Goal: Use online tool/utility: Utilize a website feature to perform a specific function

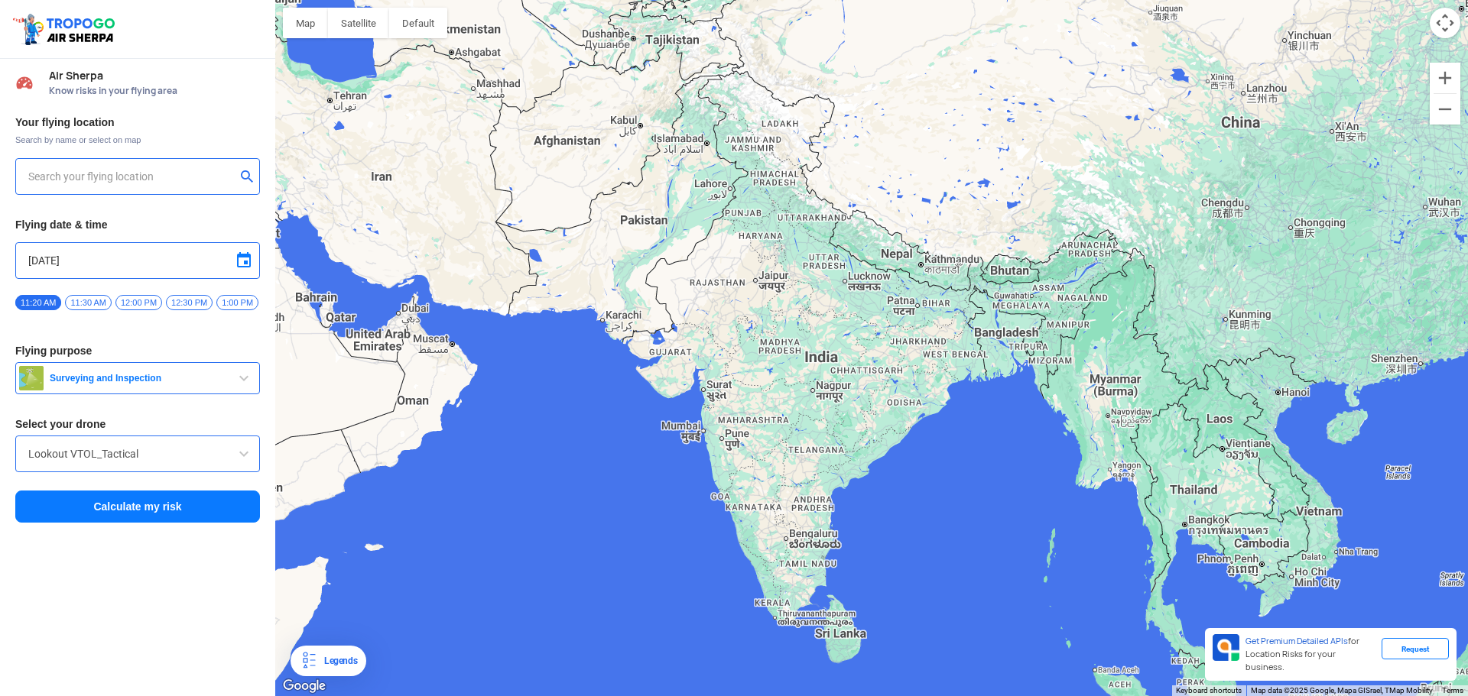
drag, startPoint x: 457, startPoint y: 317, endPoint x: 675, endPoint y: 369, distance: 224.2
click at [675, 369] on div "To navigate, press the arrow keys." at bounding box center [871, 348] width 1193 height 696
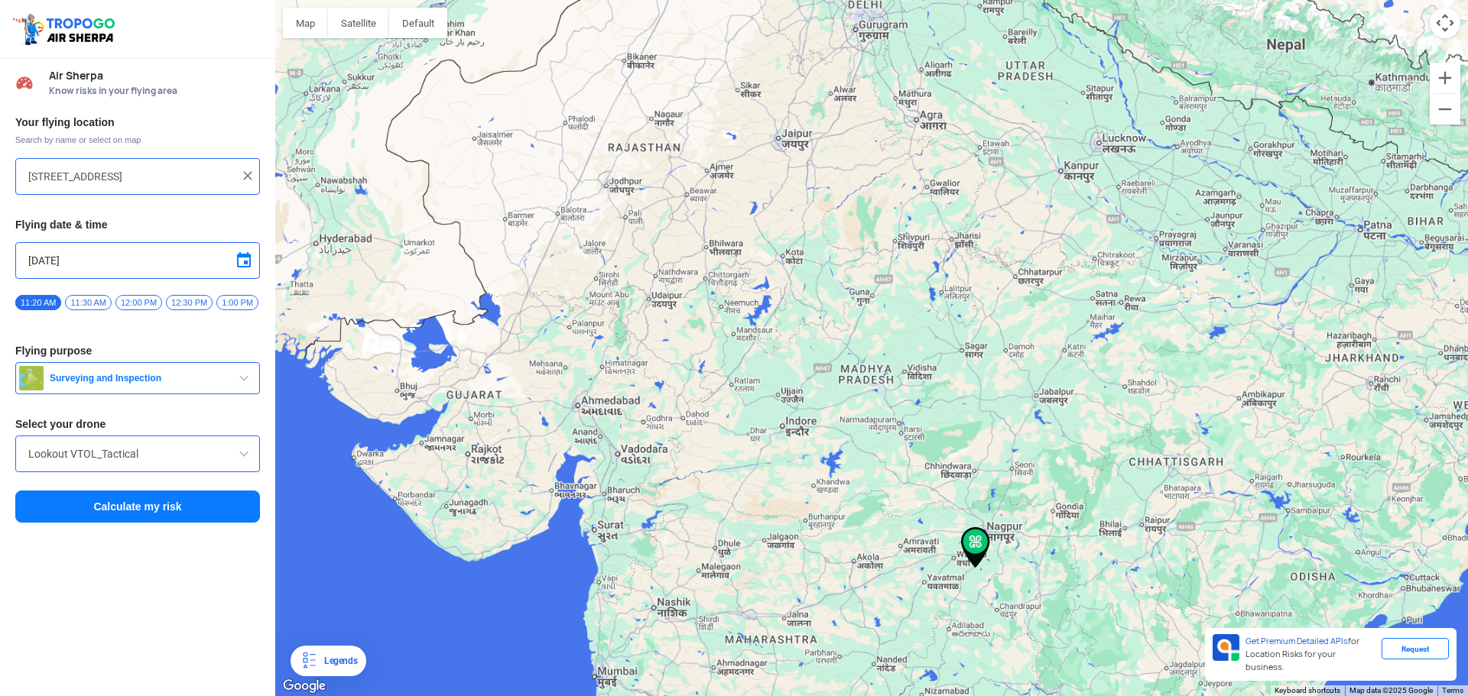
drag, startPoint x: 677, startPoint y: 357, endPoint x: 817, endPoint y: 359, distance: 140.7
click at [817, 359] on div "To navigate, press the arrow keys." at bounding box center [871, 348] width 1193 height 696
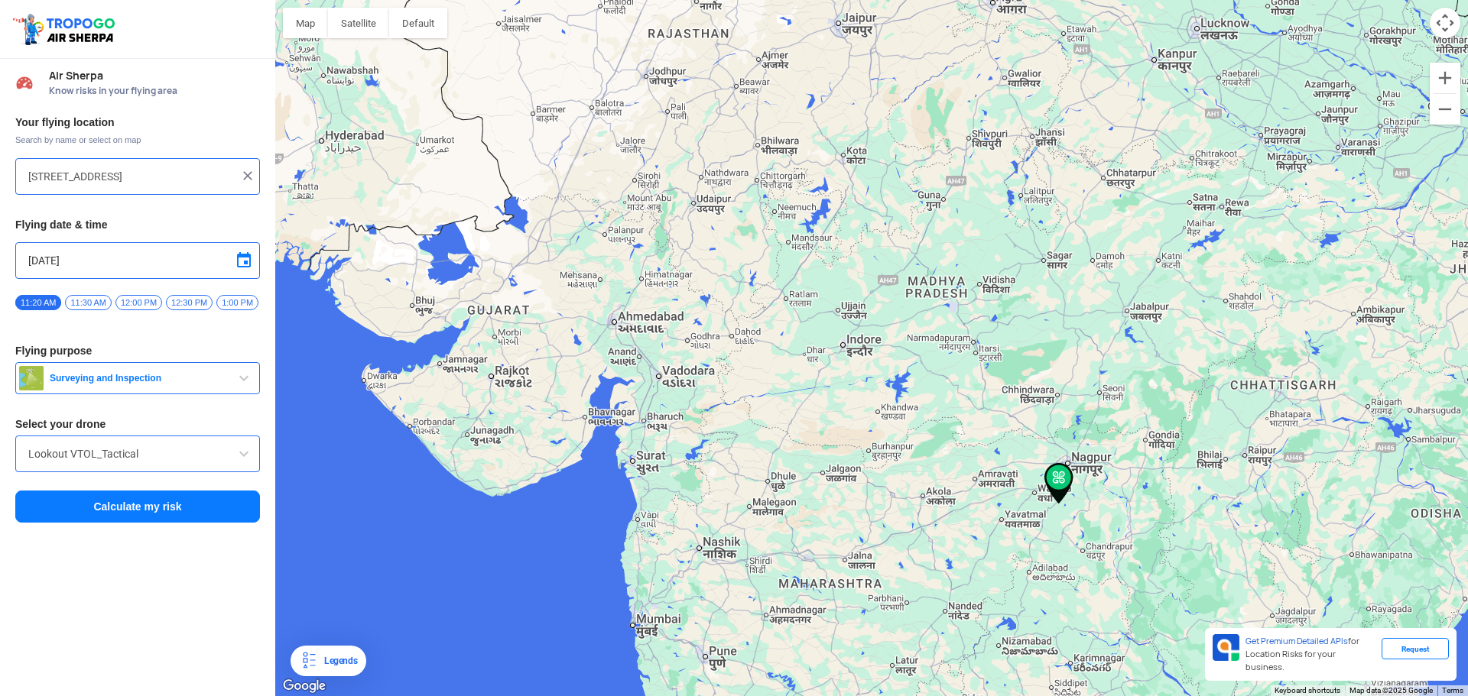
drag, startPoint x: 538, startPoint y: 376, endPoint x: 871, endPoint y: 285, distance: 344.8
click at [871, 285] on div "To navigate, press the arrow keys." at bounding box center [871, 348] width 1193 height 696
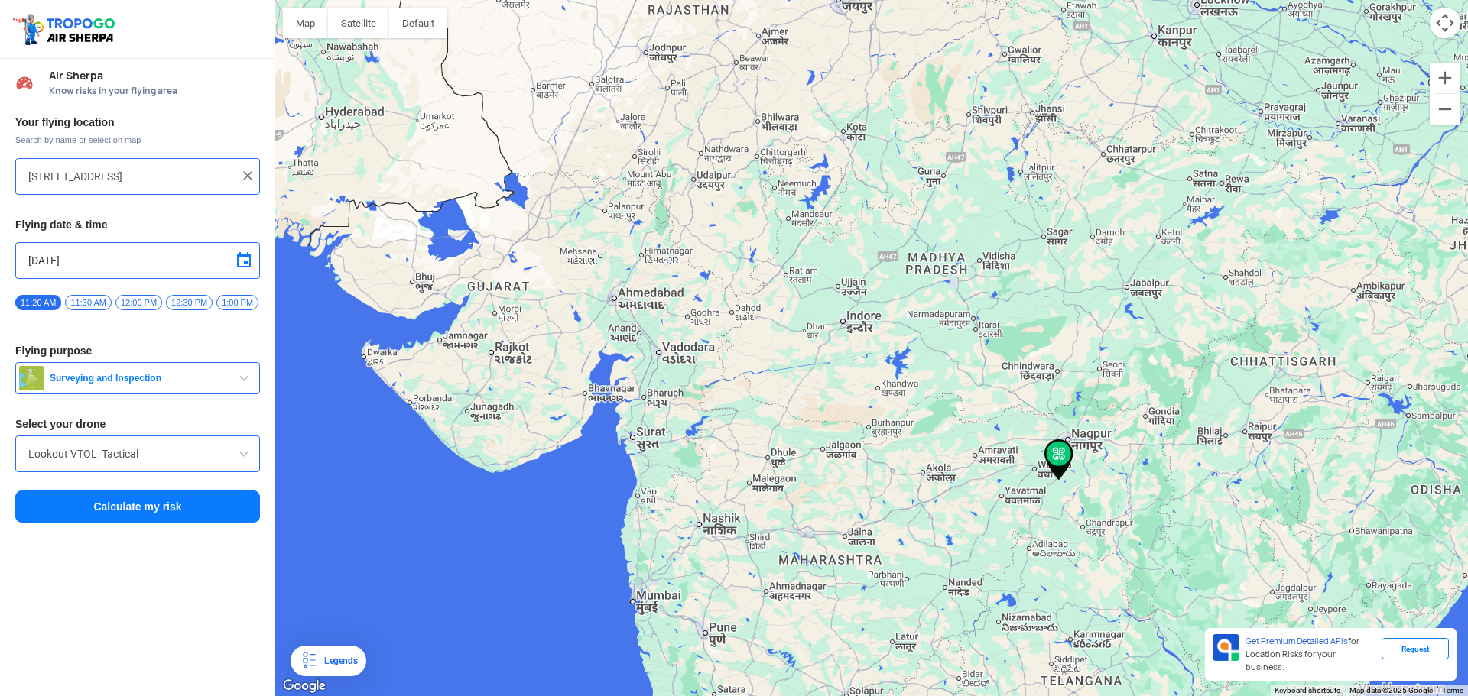
click at [471, 428] on div "To navigate, press the arrow keys." at bounding box center [871, 348] width 1193 height 696
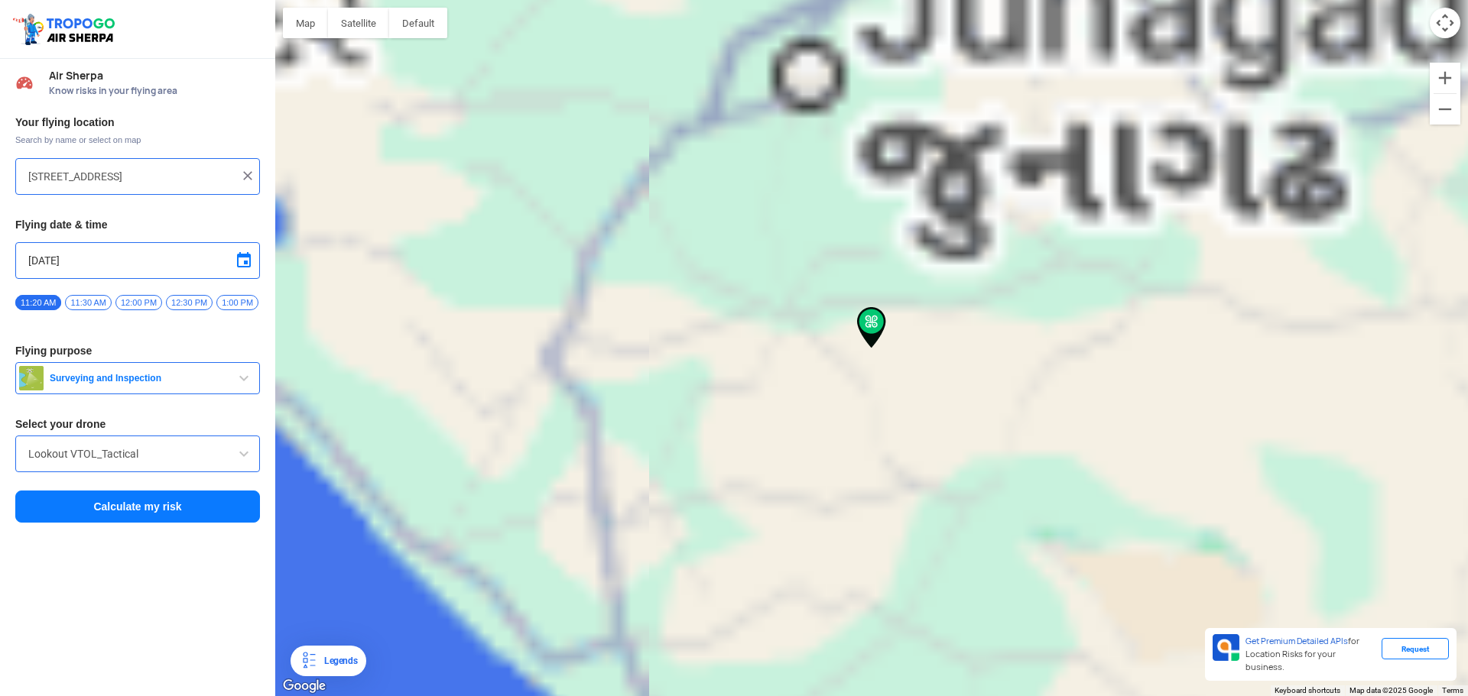
type input "Jhinjhuda, [GEOGRAPHIC_DATA], [GEOGRAPHIC_DATA]"
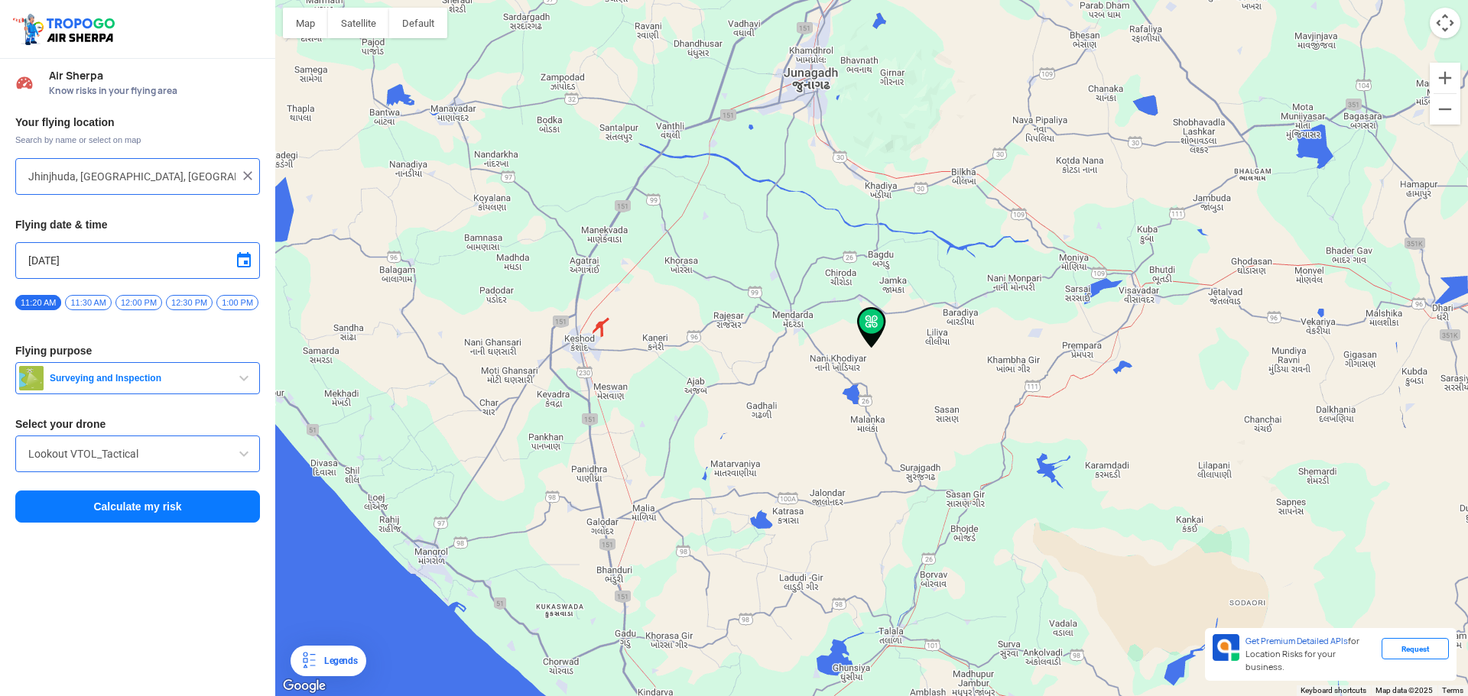
click at [119, 517] on button "Calculate my risk" at bounding box center [137, 507] width 245 height 32
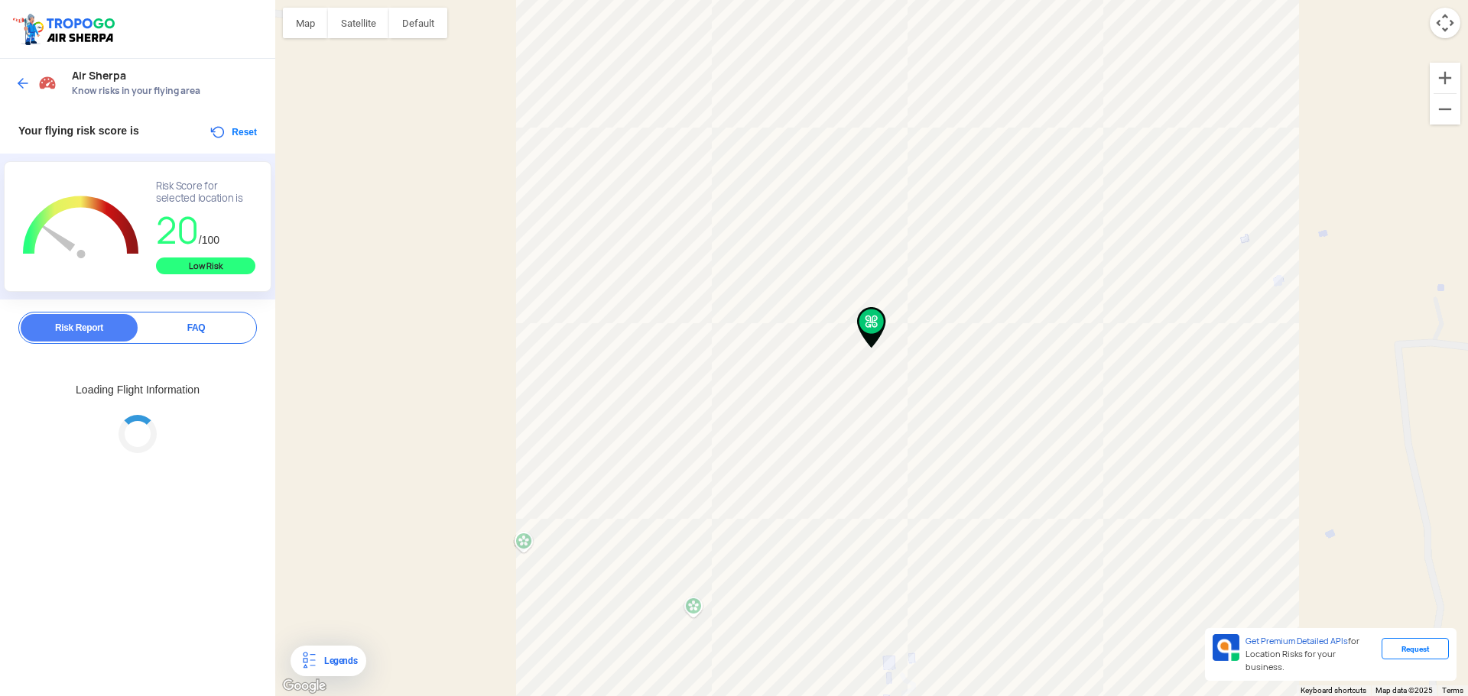
click at [782, 521] on div "To navigate, press the arrow keys." at bounding box center [871, 348] width 1193 height 696
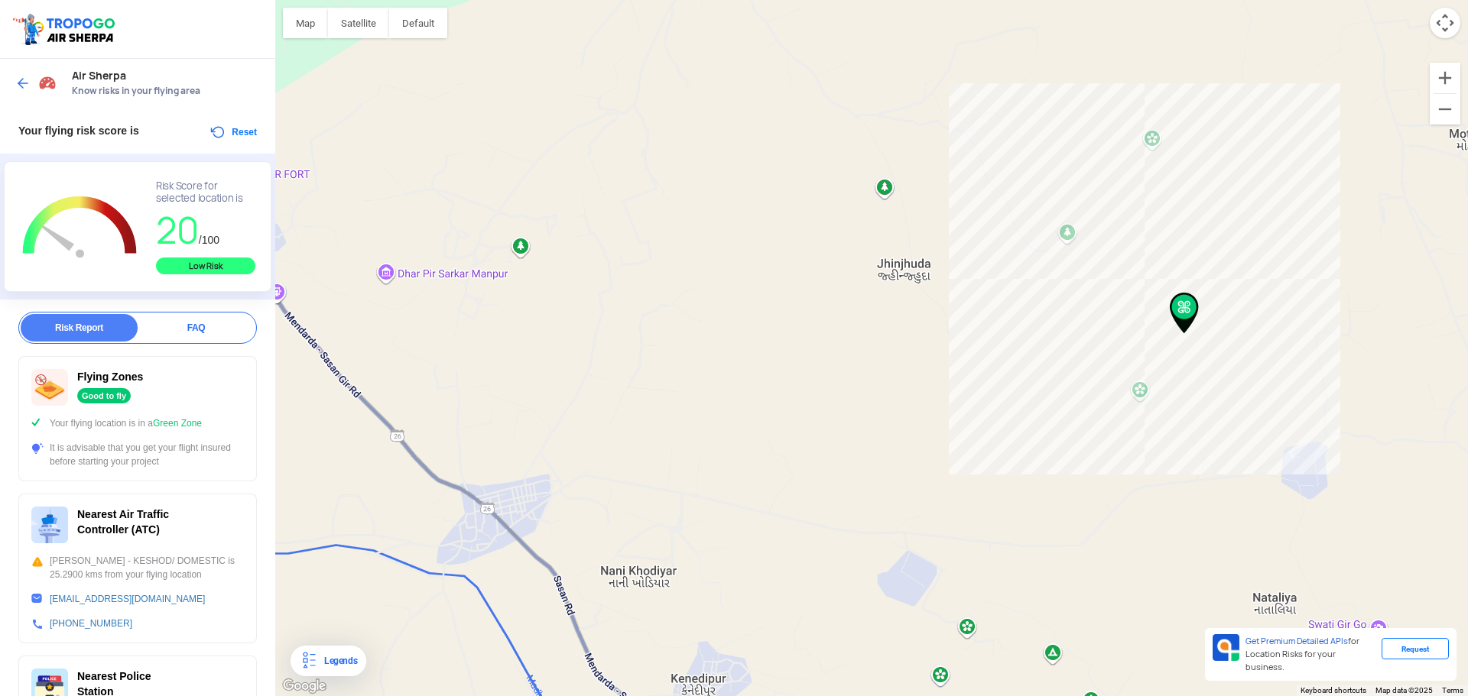
drag, startPoint x: 549, startPoint y: 472, endPoint x: 1106, endPoint y: 365, distance: 566.8
click at [1106, 365] on div "To navigate, press the arrow keys." at bounding box center [871, 348] width 1193 height 696
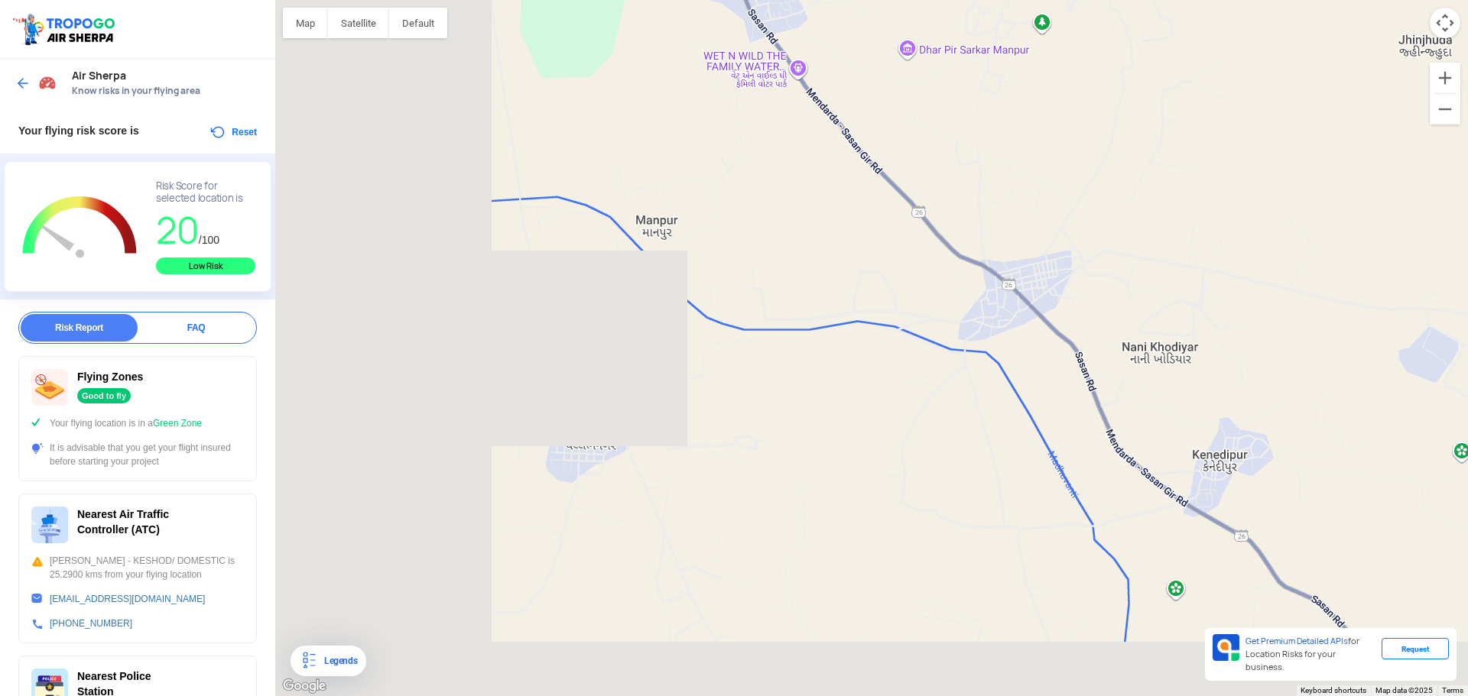
drag, startPoint x: 732, startPoint y: 494, endPoint x: 1257, endPoint y: 268, distance: 571.2
click at [1257, 268] on div "To navigate, press the arrow keys." at bounding box center [871, 348] width 1193 height 696
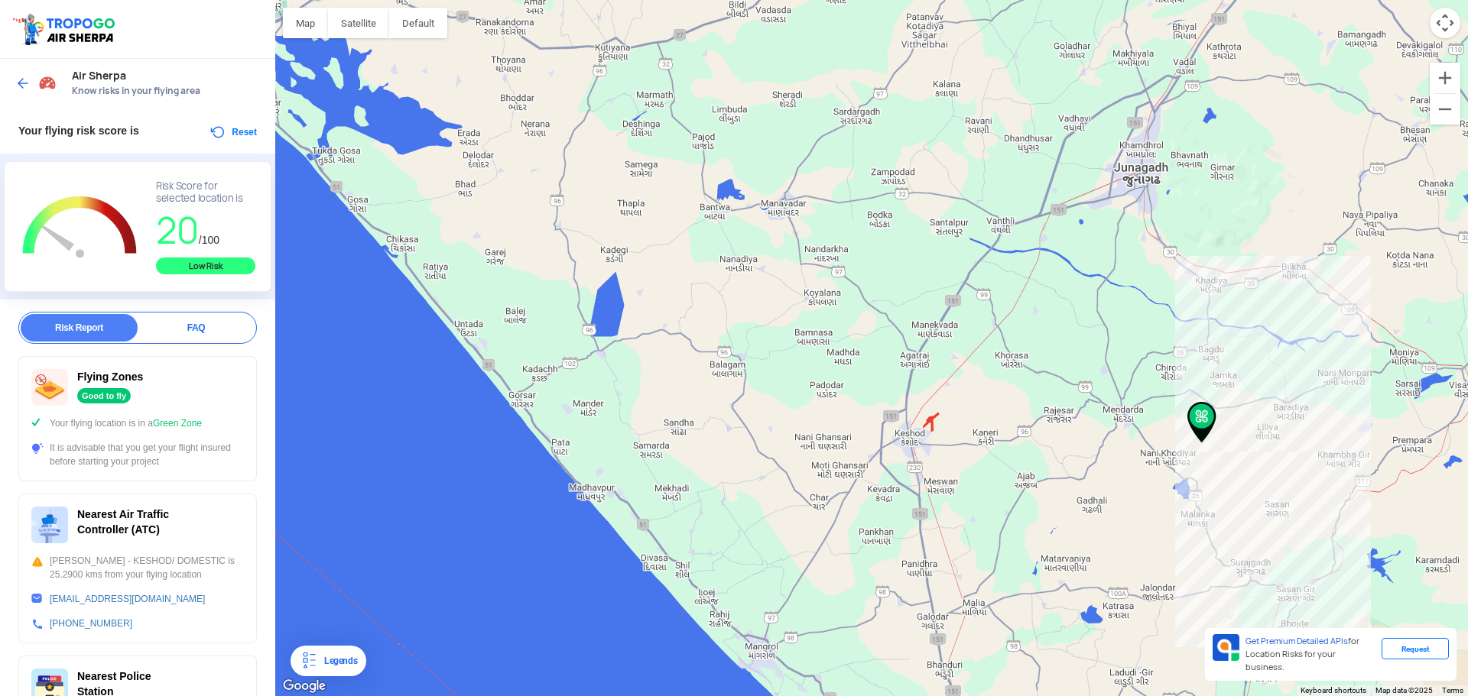
drag, startPoint x: 515, startPoint y: 417, endPoint x: 922, endPoint y: 478, distance: 411.3
click at [922, 478] on div "To navigate, press the arrow keys." at bounding box center [871, 348] width 1193 height 696
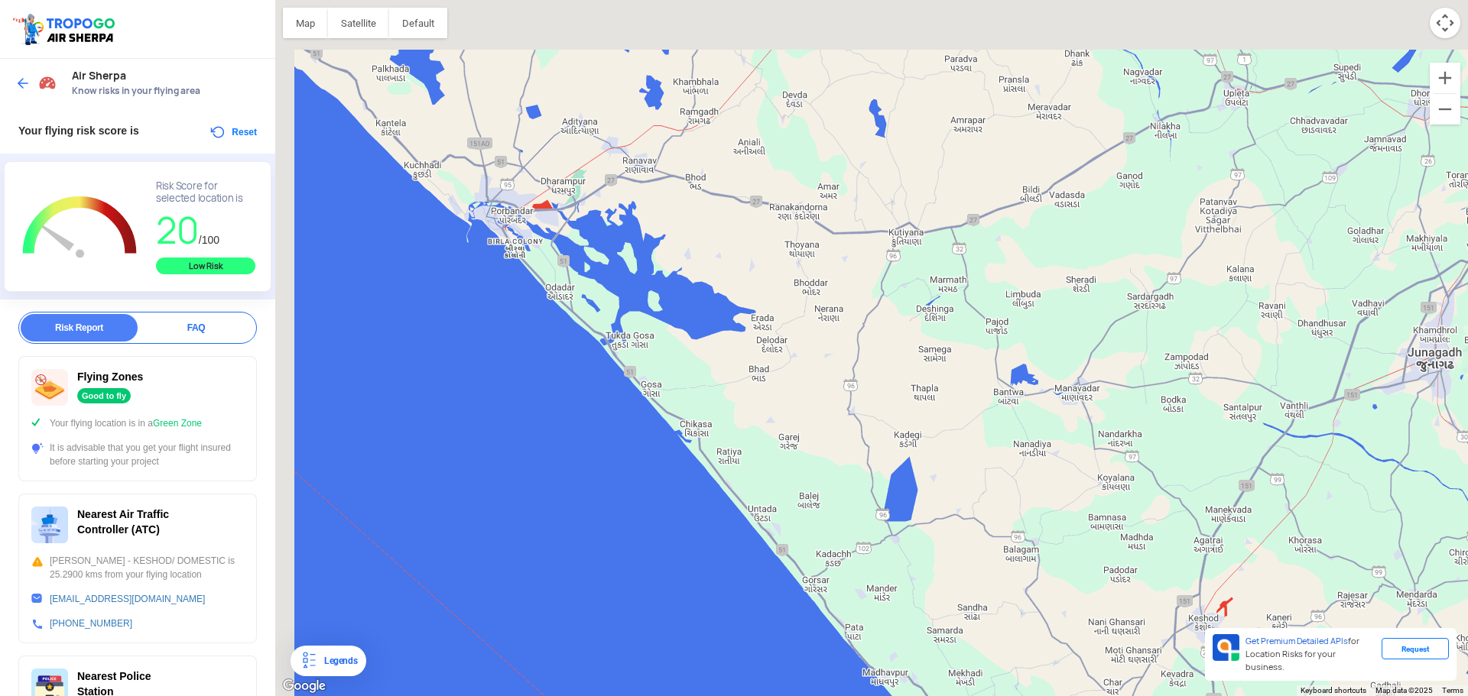
drag, startPoint x: 555, startPoint y: 369, endPoint x: 865, endPoint y: 677, distance: 437.3
click at [865, 677] on div "To navigate, press the arrow keys." at bounding box center [871, 348] width 1193 height 696
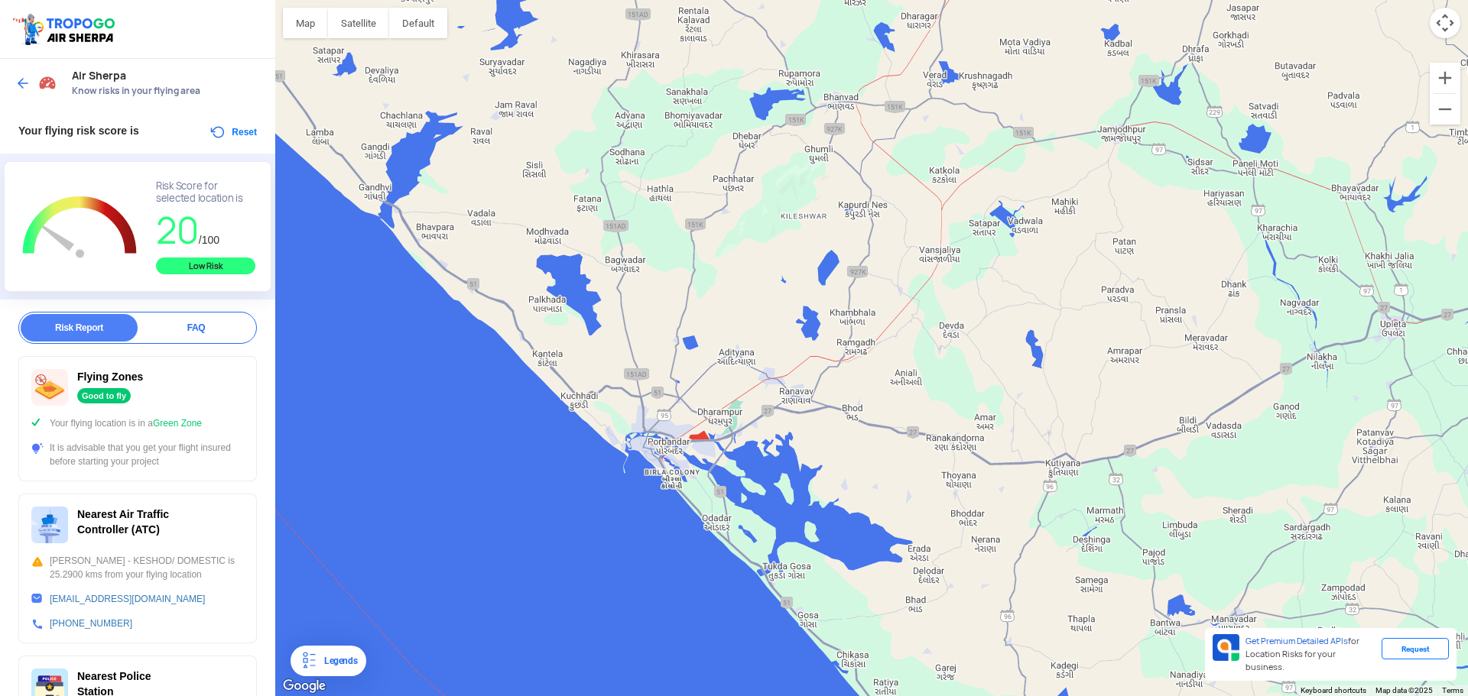
drag, startPoint x: 652, startPoint y: 475, endPoint x: 836, endPoint y: 605, distance: 224.9
click at [836, 605] on div "To navigate, press the arrow keys." at bounding box center [871, 348] width 1193 height 696
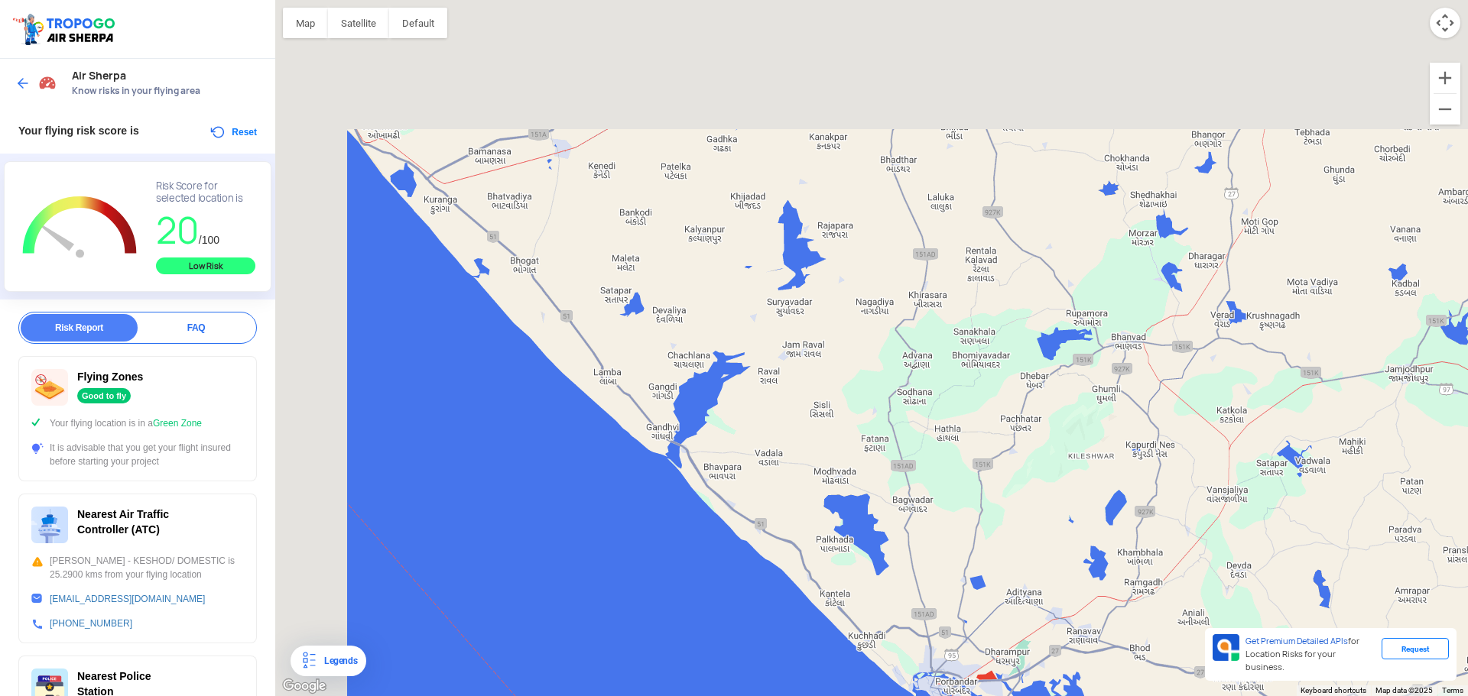
drag, startPoint x: 706, startPoint y: 472, endPoint x: 781, endPoint y: 573, distance: 125.1
click at [781, 573] on div "To navigate, press the arrow keys." at bounding box center [871, 348] width 1193 height 696
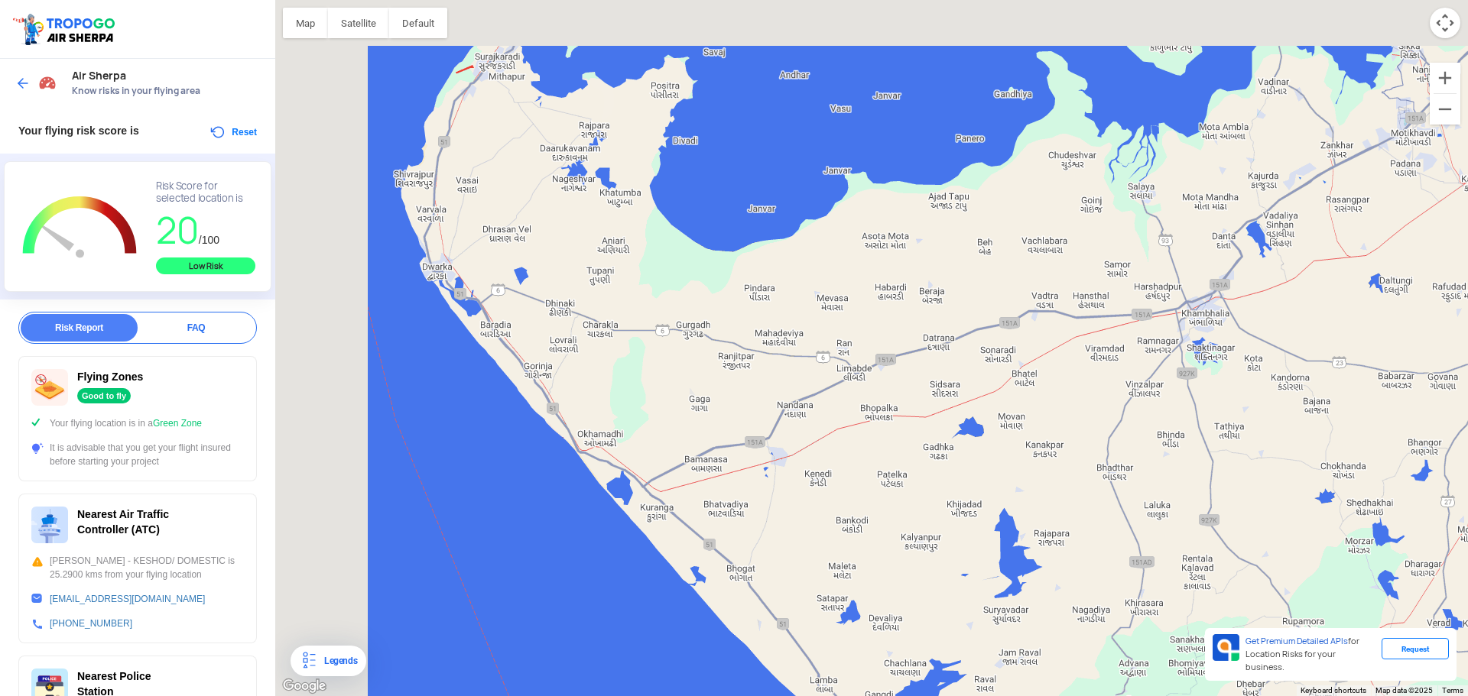
drag, startPoint x: 583, startPoint y: 363, endPoint x: 802, endPoint y: 648, distance: 358.7
click at [801, 661] on div "To navigate, press the arrow keys." at bounding box center [871, 348] width 1193 height 696
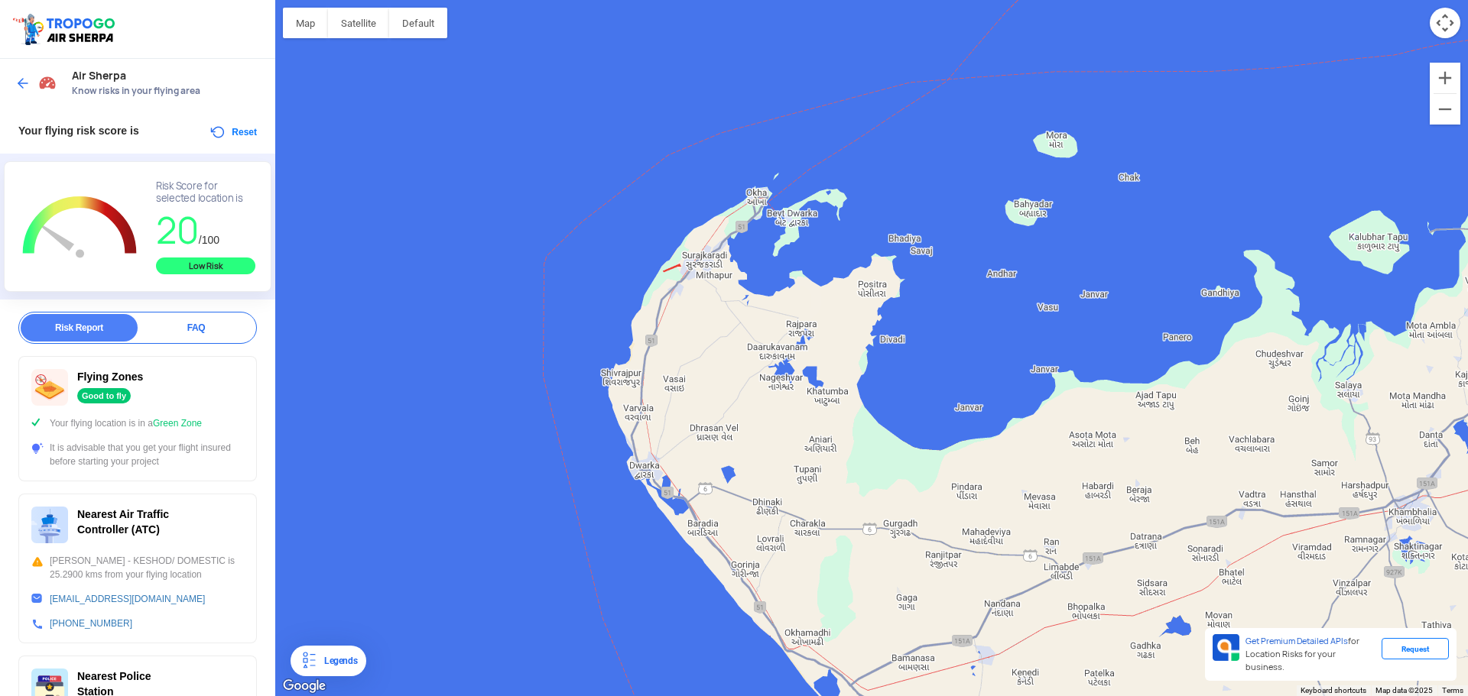
click at [642, 476] on div "To navigate, press the arrow keys." at bounding box center [871, 348] width 1193 height 696
click at [653, 469] on div "To navigate, press the arrow keys." at bounding box center [871, 348] width 1193 height 696
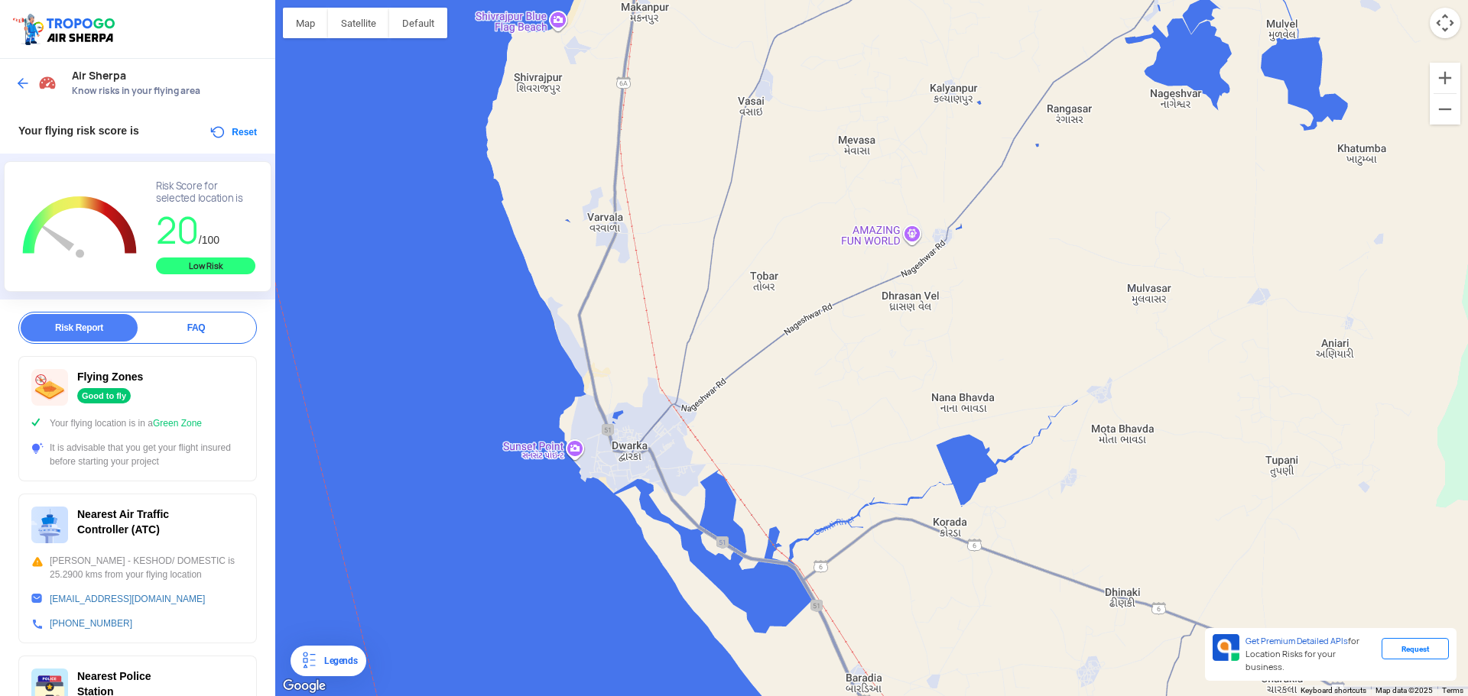
click at [657, 447] on div "To navigate, press the arrow keys." at bounding box center [871, 348] width 1193 height 696
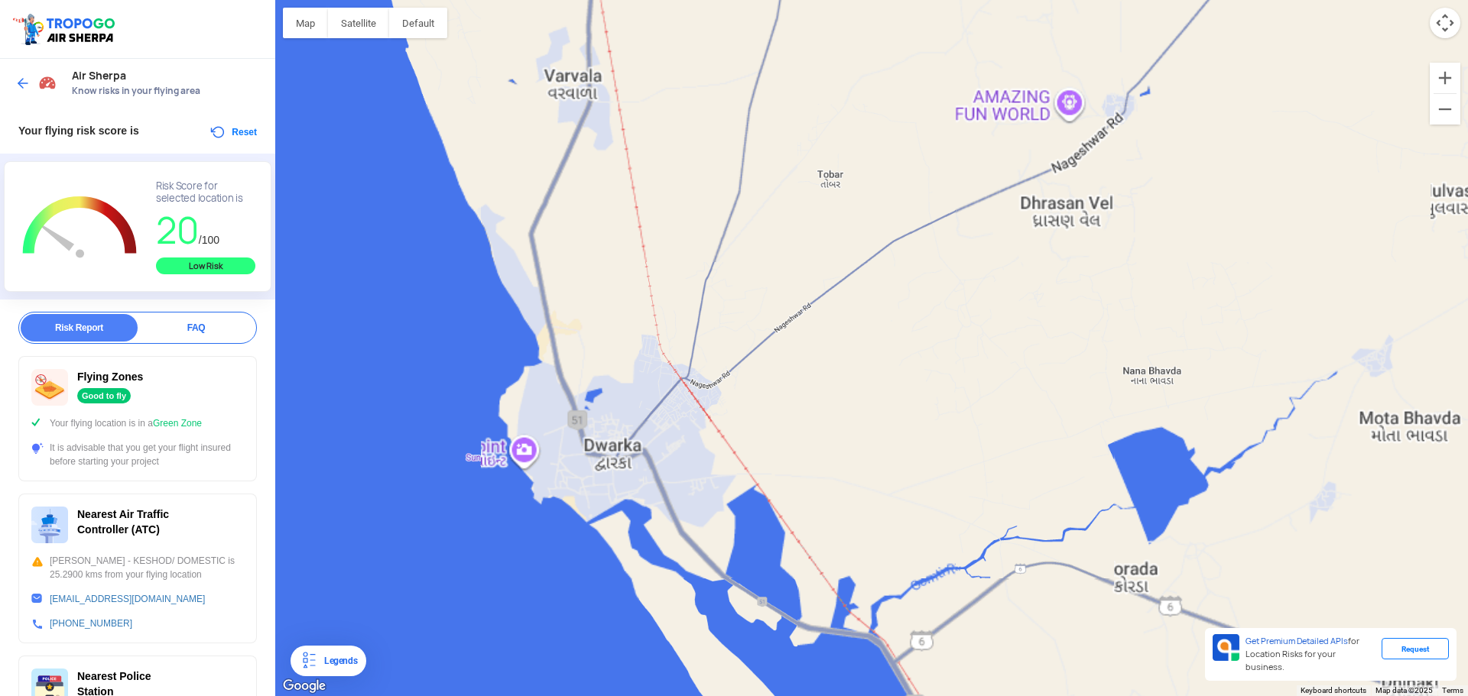
click at [657, 447] on div "To navigate, press the arrow keys." at bounding box center [871, 348] width 1193 height 696
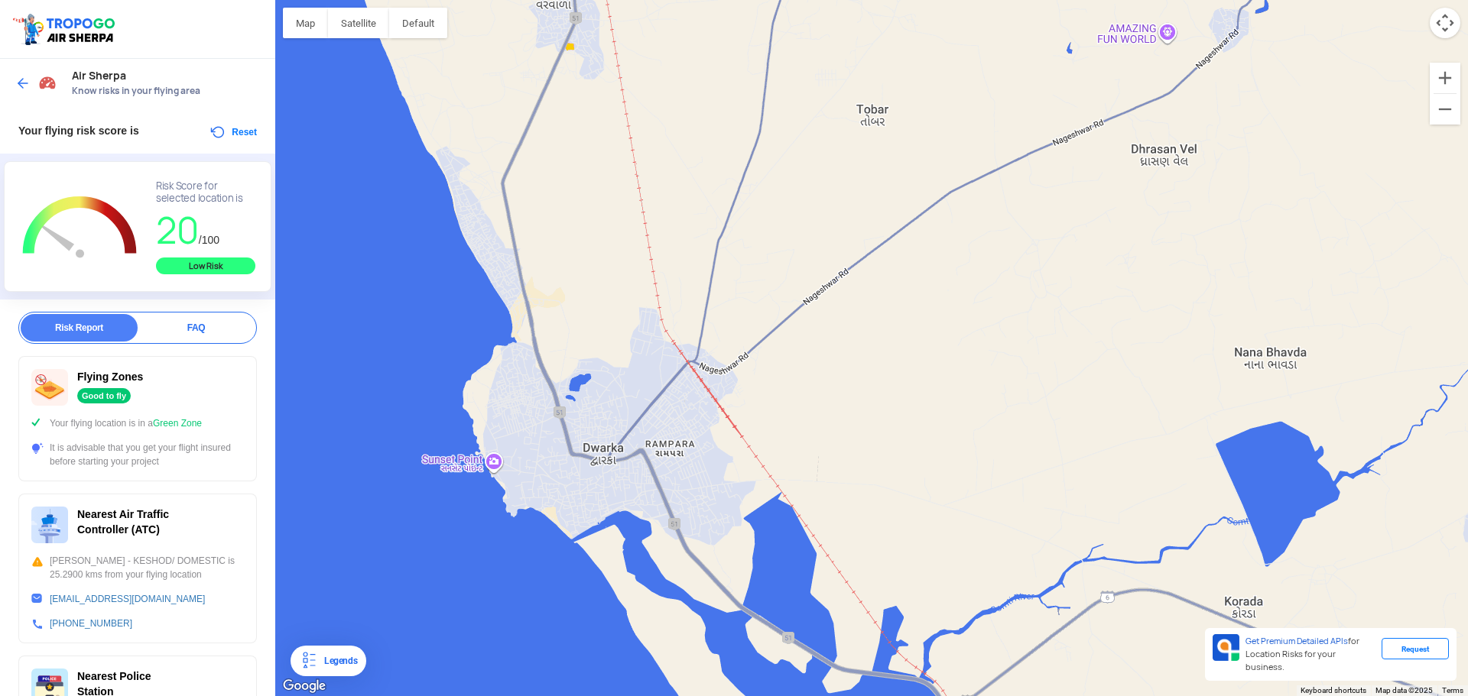
click at [26, 82] on img at bounding box center [22, 83] width 15 height 15
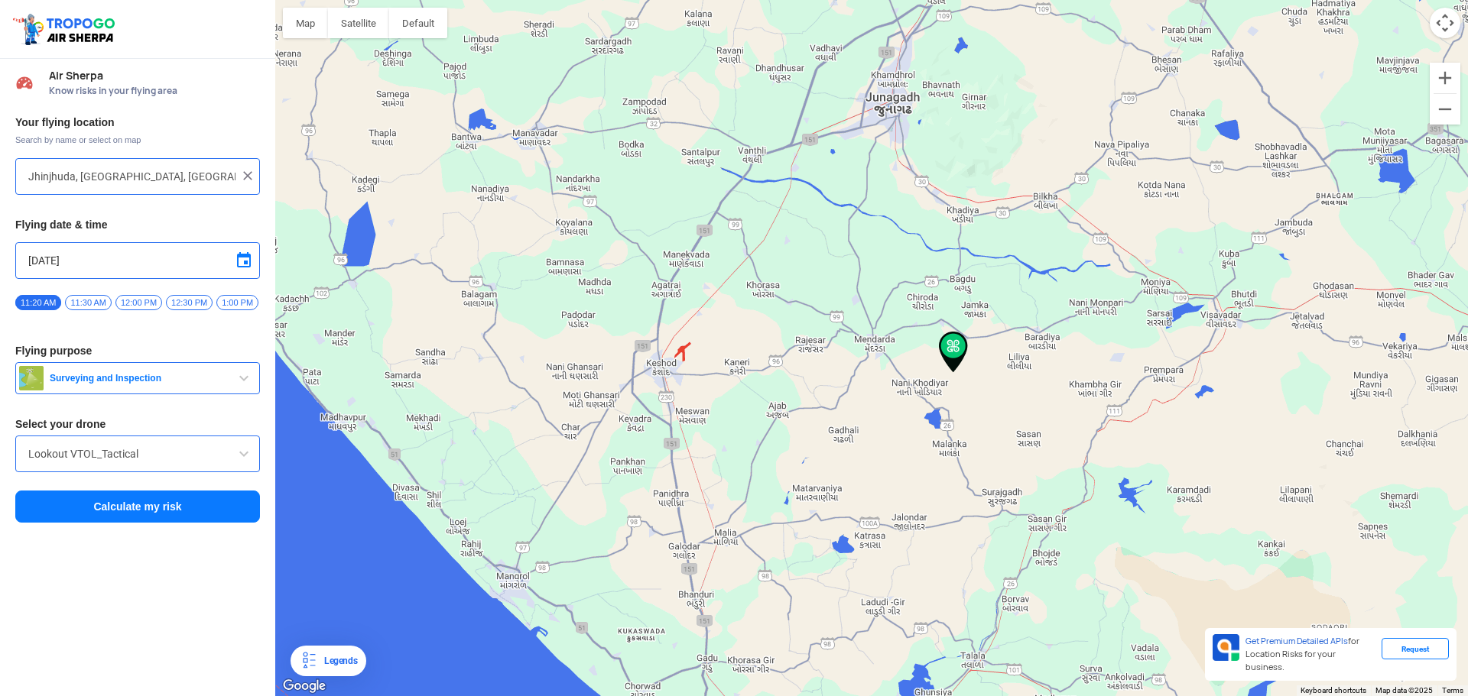
drag, startPoint x: 523, startPoint y: 382, endPoint x: 1164, endPoint y: 495, distance: 651.2
click at [1157, 517] on div "To navigate, press the arrow keys." at bounding box center [871, 348] width 1193 height 696
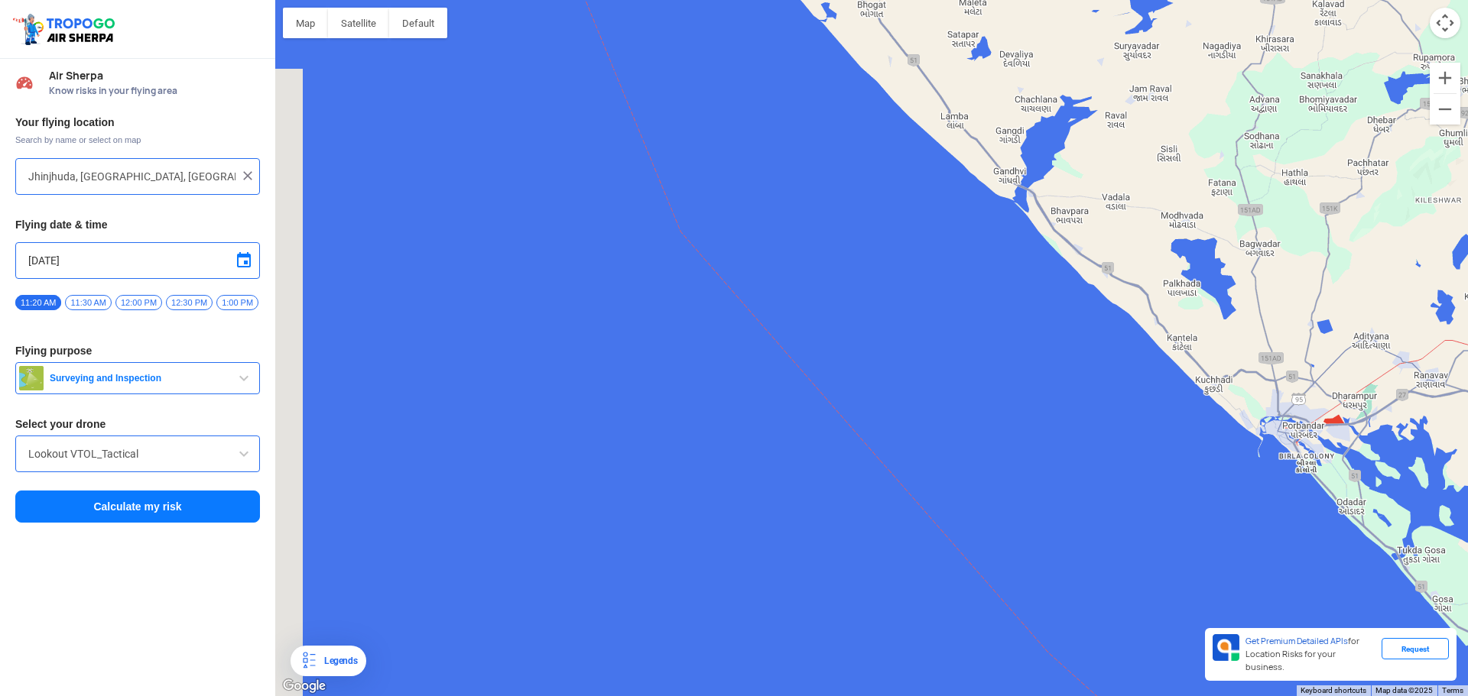
drag, startPoint x: 1106, startPoint y: 430, endPoint x: 1029, endPoint y: 732, distance: 311.5
click at [1029, 684] on html "Location Risk Score Air Sherpa Know risks in your flying area Your flying locat…" at bounding box center [734, 348] width 1468 height 696
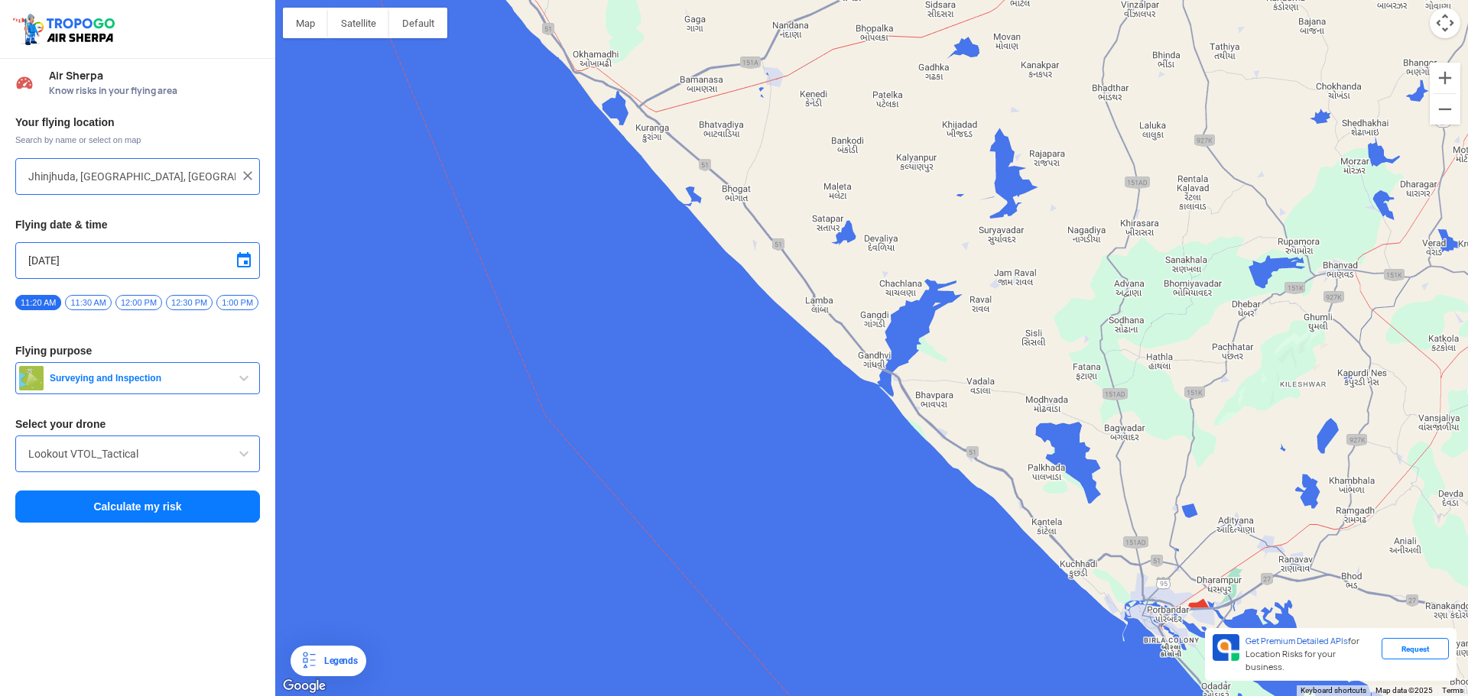
drag, startPoint x: 892, startPoint y: 300, endPoint x: 1156, endPoint y: 607, distance: 404.4
click at [1156, 607] on div "To navigate, press the arrow keys." at bounding box center [871, 348] width 1193 height 696
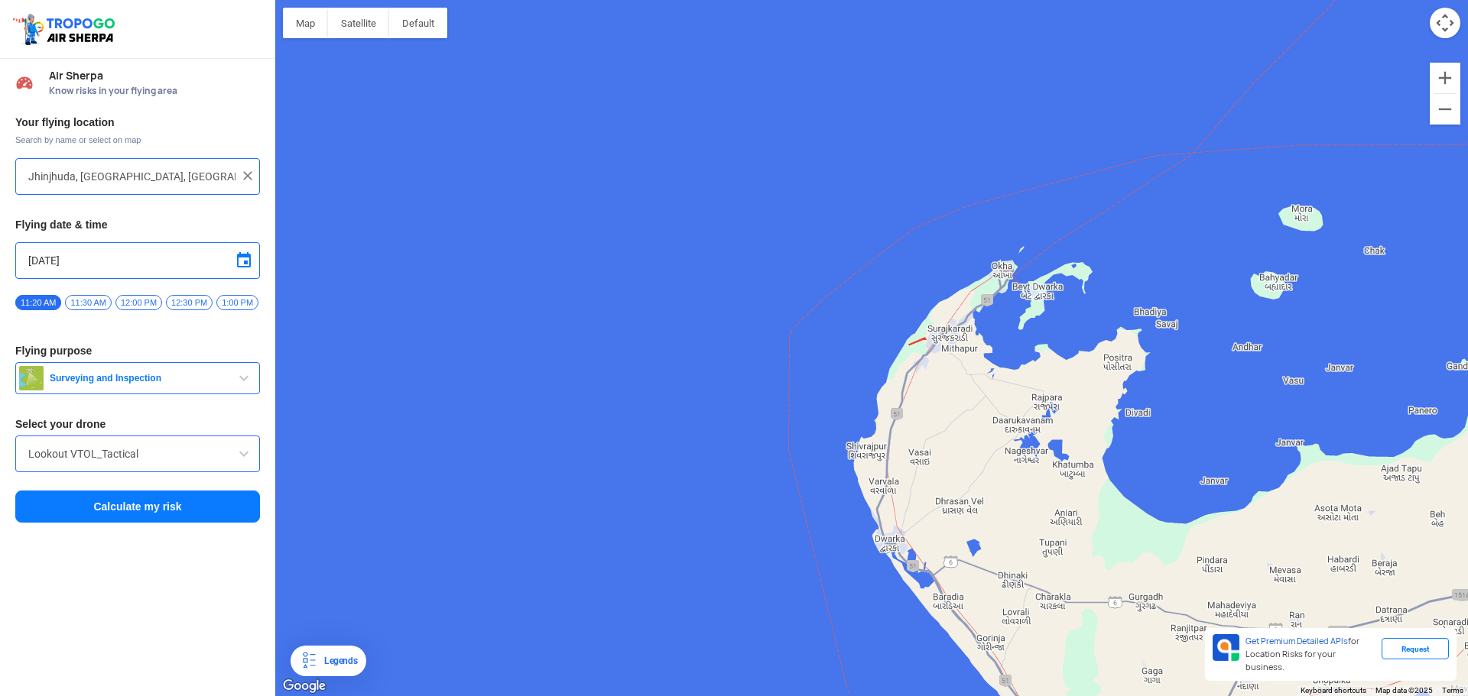
drag, startPoint x: 966, startPoint y: 340, endPoint x: 801, endPoint y: 261, distance: 182.3
click at [802, 261] on div "To navigate, press the arrow keys." at bounding box center [871, 348] width 1193 height 696
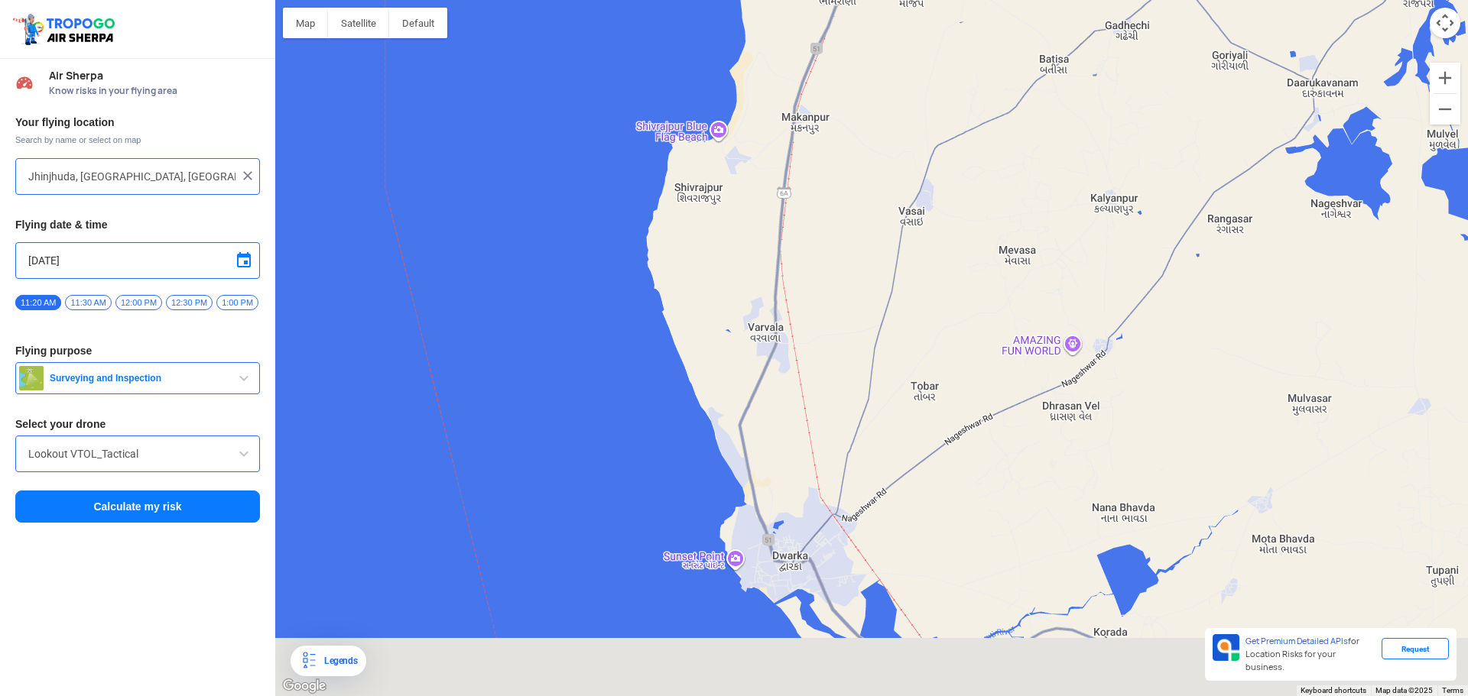
drag, startPoint x: 1038, startPoint y: 512, endPoint x: 804, endPoint y: 106, distance: 469.6
click at [804, 106] on div "To navigate, press the arrow keys." at bounding box center [871, 348] width 1193 height 696
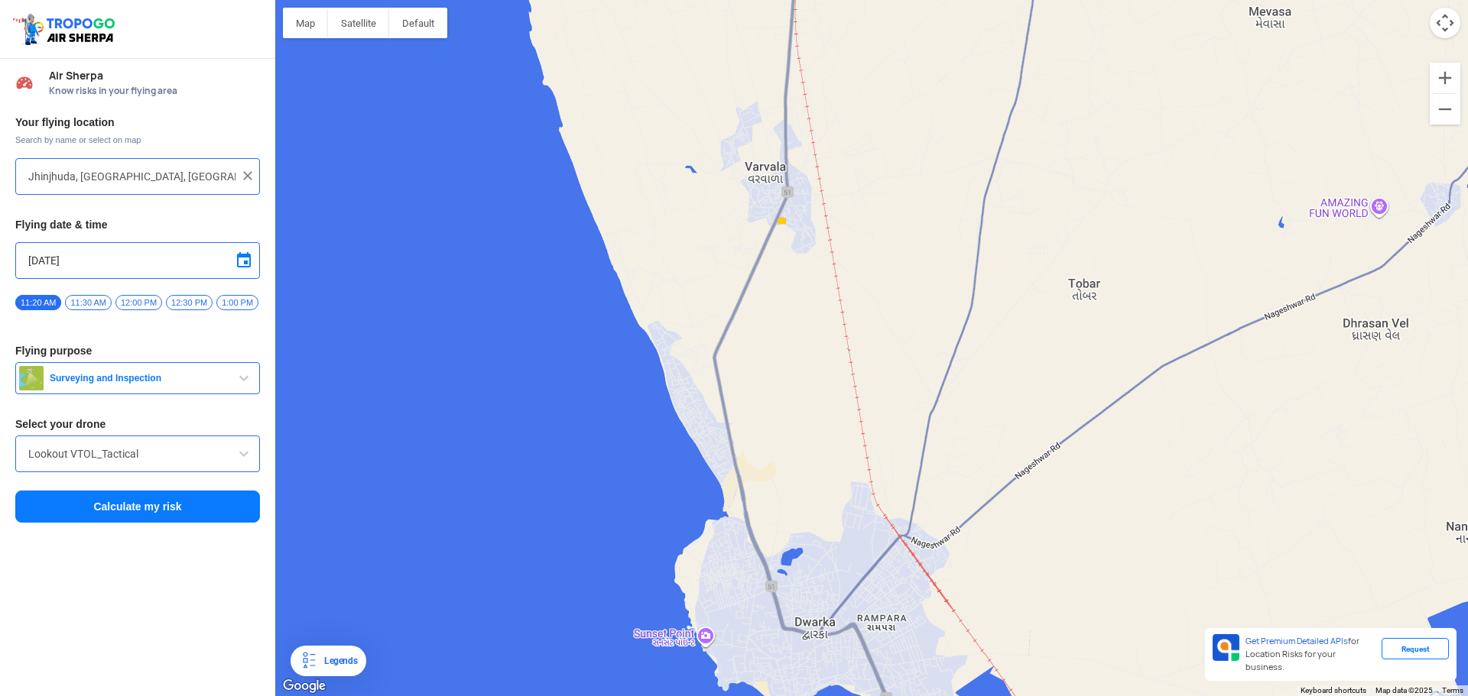
click at [818, 631] on div "To navigate, press the arrow keys." at bounding box center [871, 348] width 1193 height 696
type input "[PERSON_NAME][GEOGRAPHIC_DATA], [GEOGRAPHIC_DATA]"
